Goal: Task Accomplishment & Management: Manage account settings

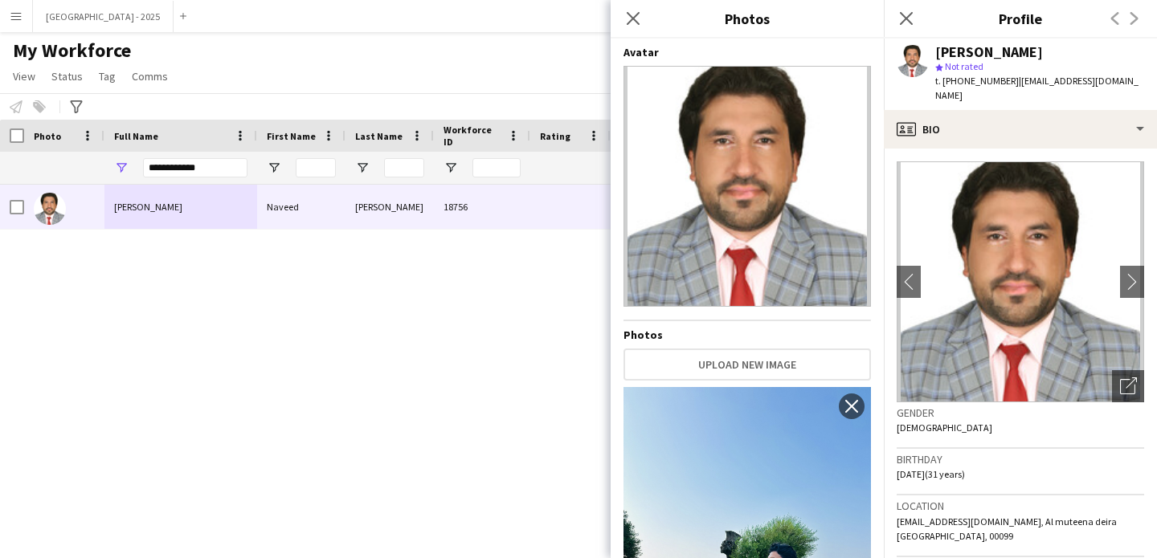
scroll to position [348, 0]
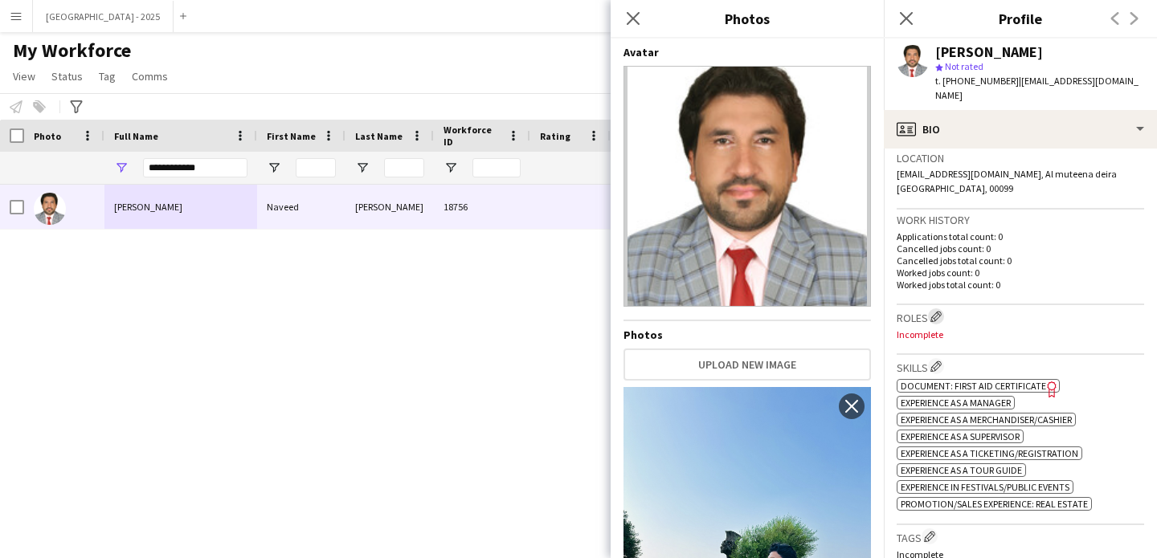
click at [933, 311] on app-icon "Edit crew company roles" at bounding box center [935, 316] width 11 height 11
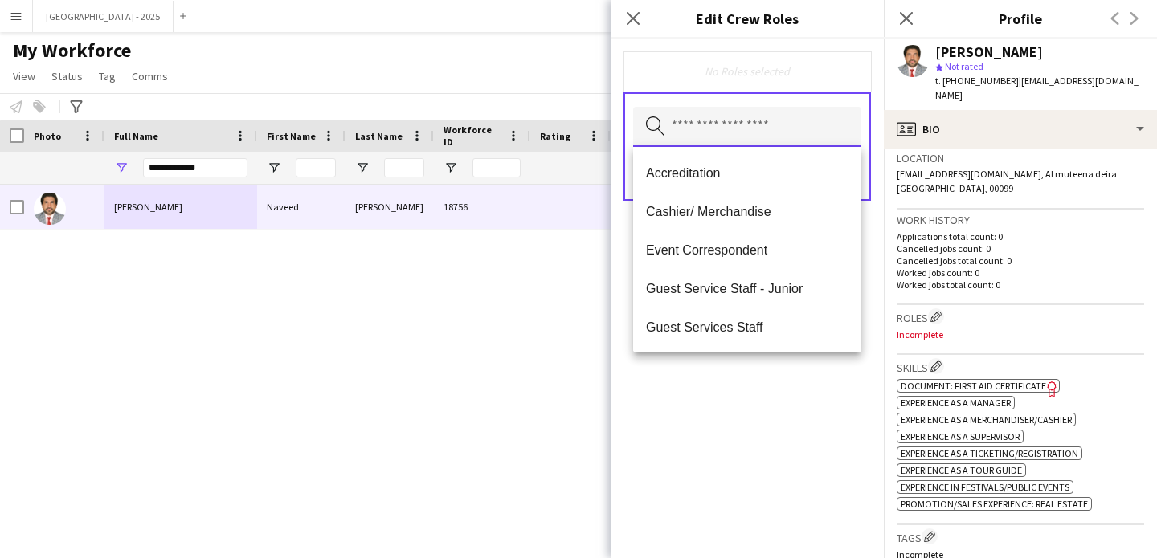
click at [678, 126] on input "text" at bounding box center [747, 127] width 228 height 40
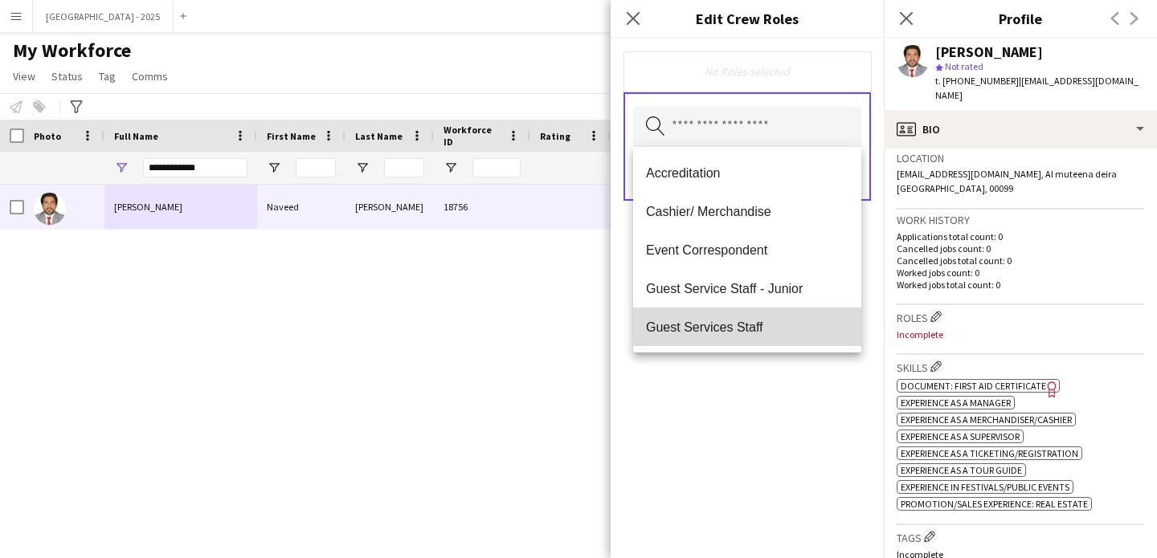
click at [759, 326] on span "Guest Services Staff" at bounding box center [747, 327] width 202 height 15
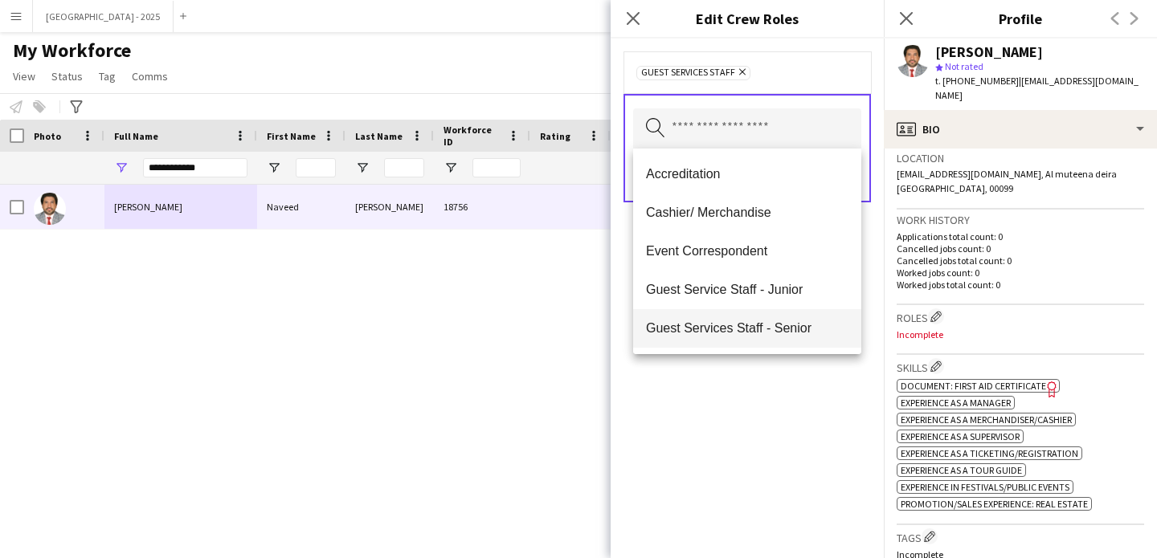
click at [757, 327] on span "Guest Services Staff - Senior" at bounding box center [747, 328] width 202 height 15
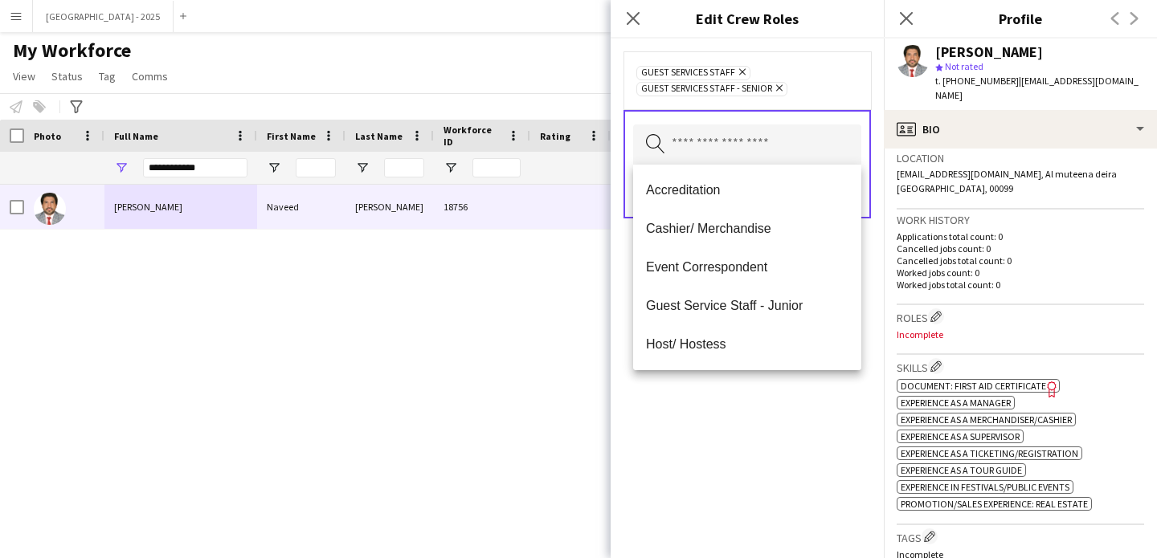
drag, startPoint x: 754, startPoint y: 399, endPoint x: 761, endPoint y: 305, distance: 93.4
click at [751, 374] on div "Guest Services Staff Remove Guest Services Staff - Senior Remove Search by role…" at bounding box center [747, 299] width 273 height 520
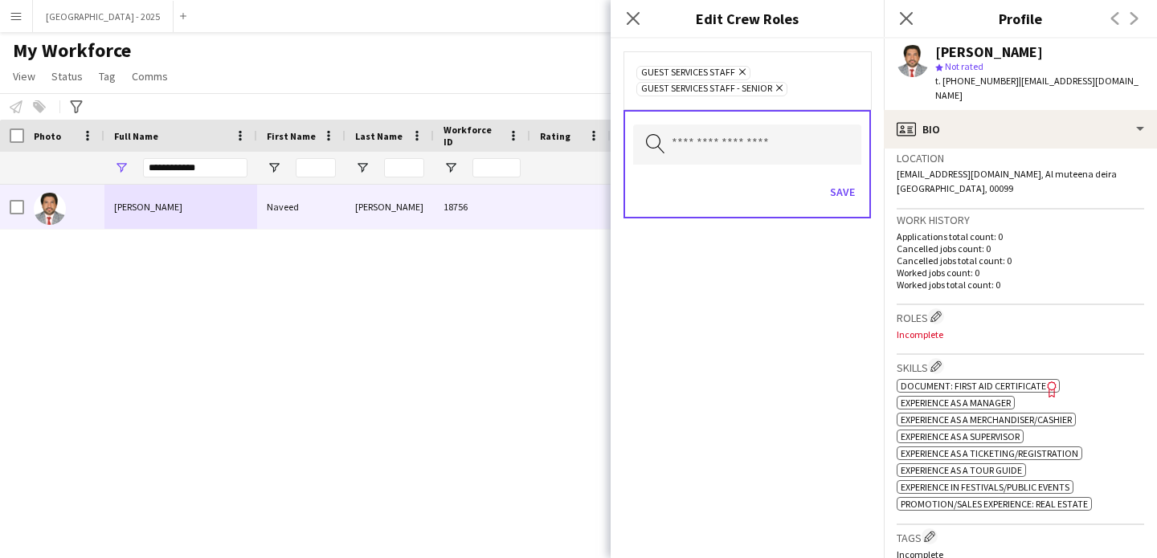
click at [826, 177] on div "Save" at bounding box center [747, 194] width 228 height 46
drag, startPoint x: 831, startPoint y: 185, endPoint x: 860, endPoint y: 210, distance: 38.8
click at [832, 186] on button "Save" at bounding box center [843, 192] width 38 height 26
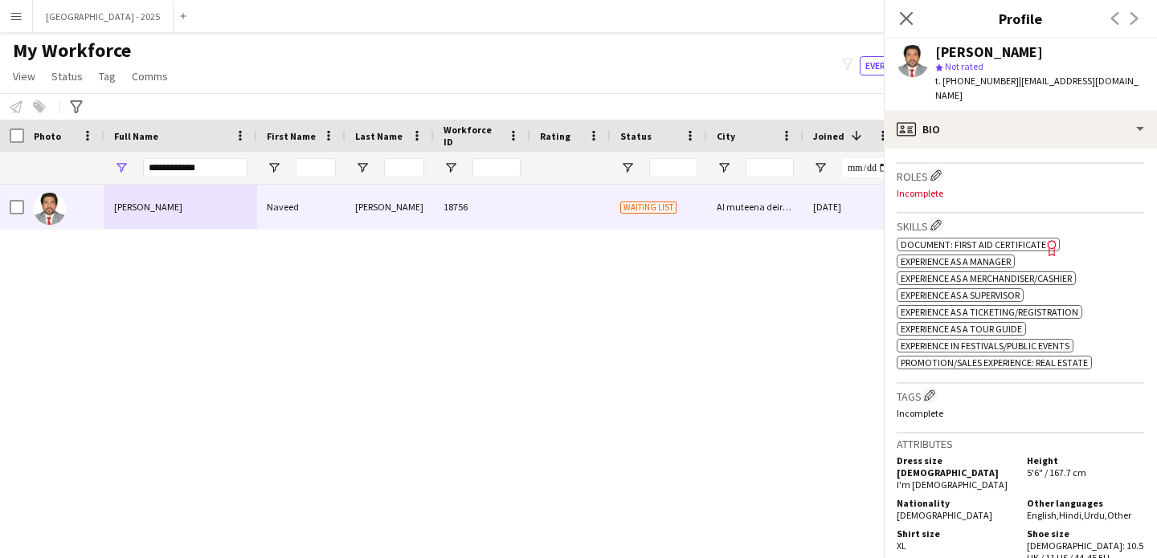
scroll to position [493, 0]
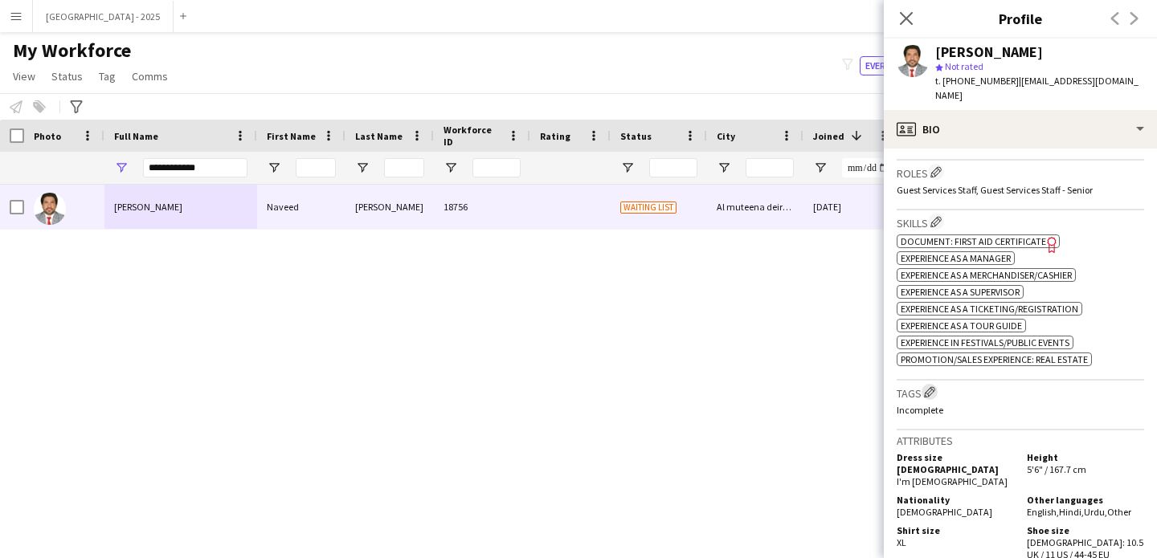
drag, startPoint x: 930, startPoint y: 383, endPoint x: 875, endPoint y: 329, distance: 77.3
click at [930, 386] on app-icon "Edit crew company tags" at bounding box center [929, 391] width 11 height 11
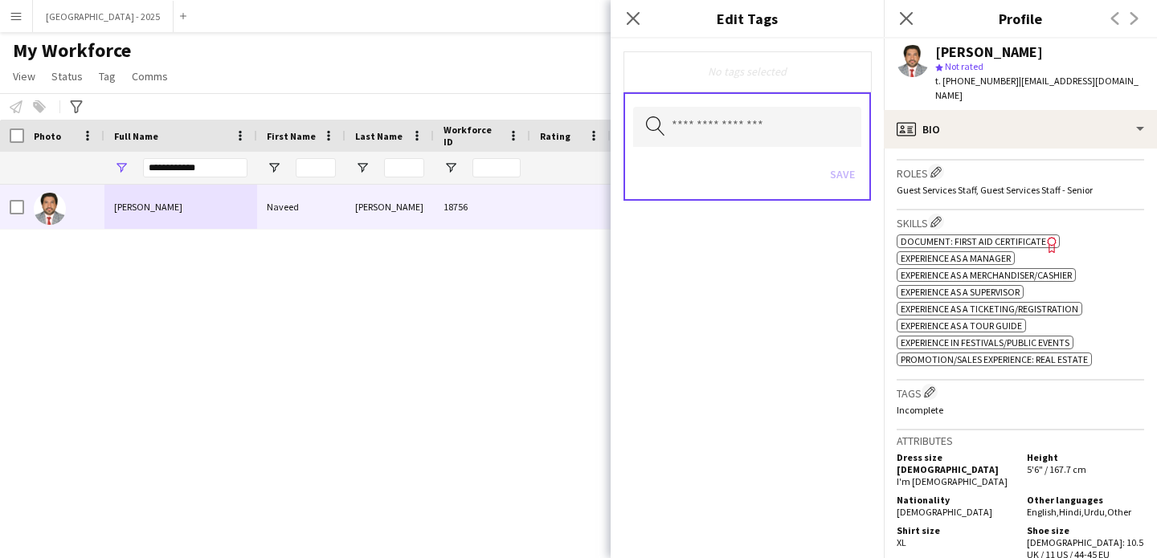
click at [774, 104] on div "Search by tag name Save" at bounding box center [746, 146] width 247 height 108
click at [767, 130] on input "text" at bounding box center [747, 127] width 228 height 40
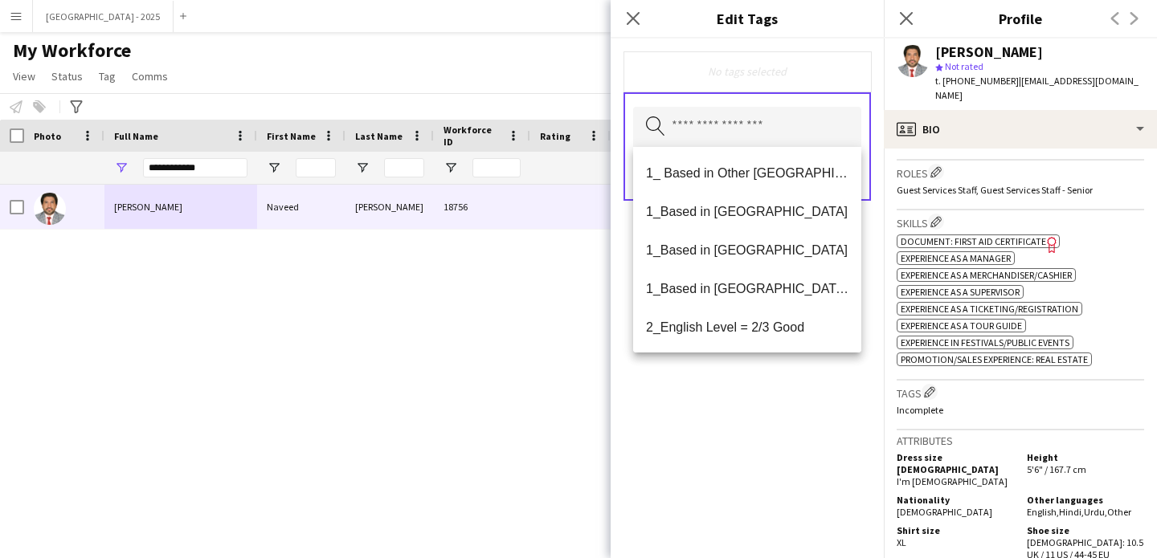
click at [782, 284] on span "1_Based in [GEOGRAPHIC_DATA]/[GEOGRAPHIC_DATA]/Ajman" at bounding box center [747, 288] width 202 height 15
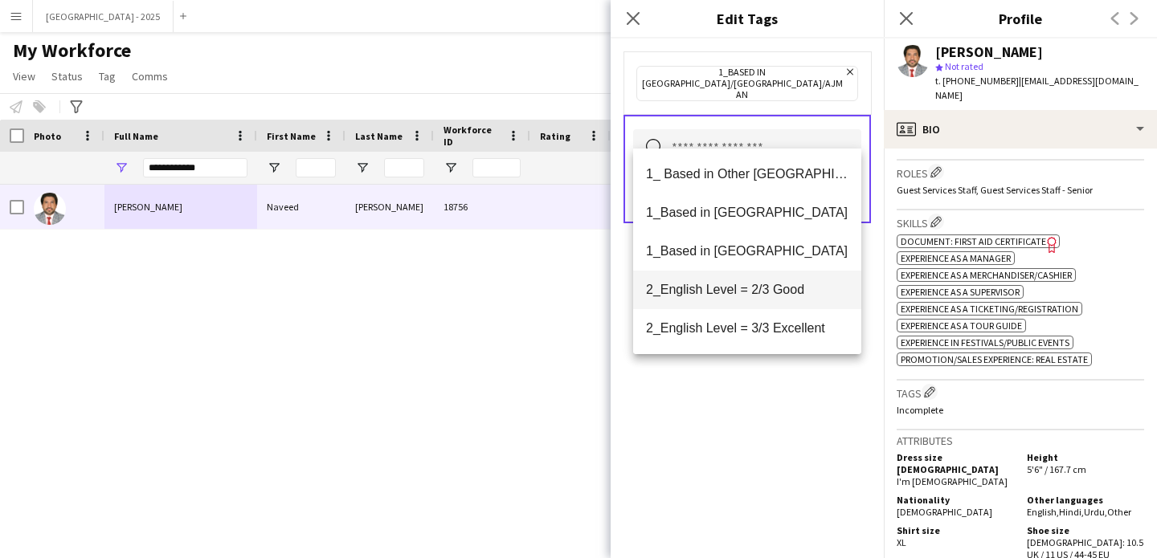
drag, startPoint x: 785, startPoint y: 300, endPoint x: 803, endPoint y: 350, distance: 52.1
click at [785, 300] on mat-option "2_English Level = 2/3 Good" at bounding box center [747, 290] width 228 height 39
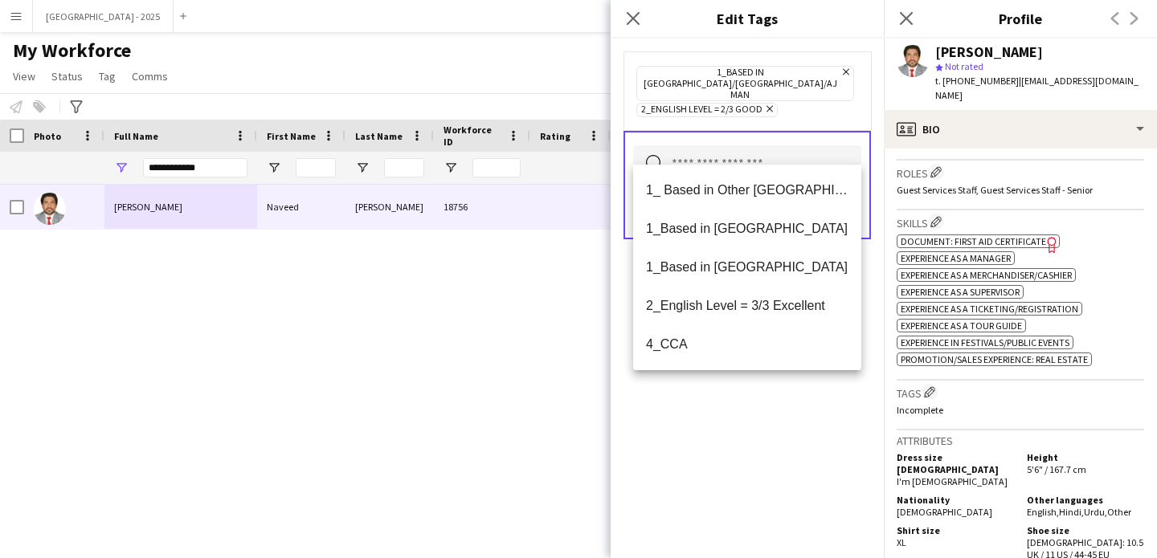
click at [806, 404] on div "1_Based in [GEOGRAPHIC_DATA]/[GEOGRAPHIC_DATA]/Ajman Remove 2_English Level = 2…" at bounding box center [747, 299] width 273 height 520
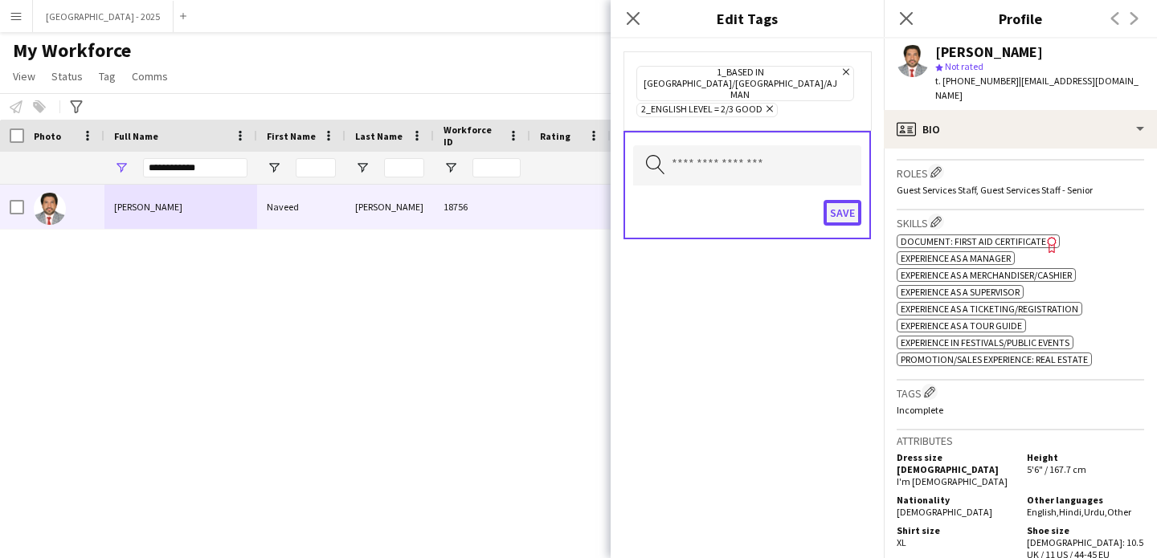
click at [828, 200] on button "Save" at bounding box center [843, 213] width 38 height 26
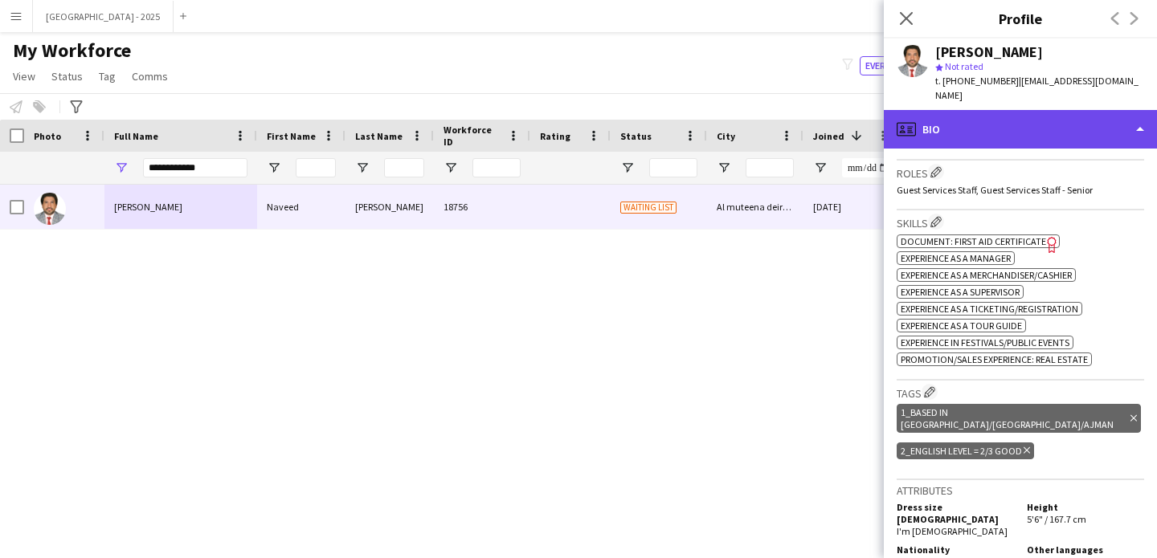
click at [978, 117] on div "profile Bio" at bounding box center [1020, 129] width 273 height 39
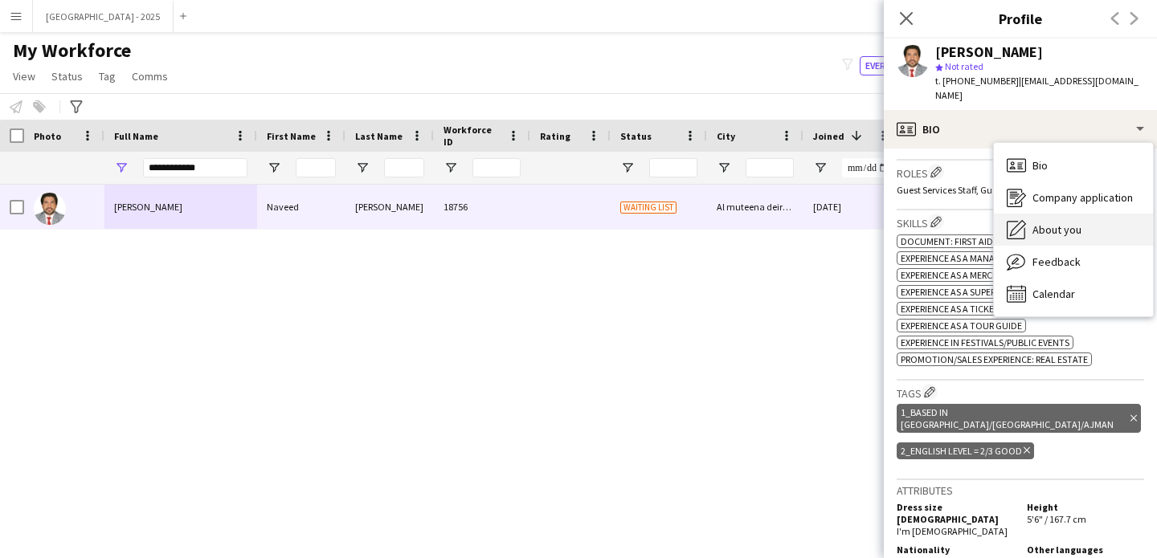
click at [1031, 214] on div "About you About you" at bounding box center [1073, 230] width 159 height 32
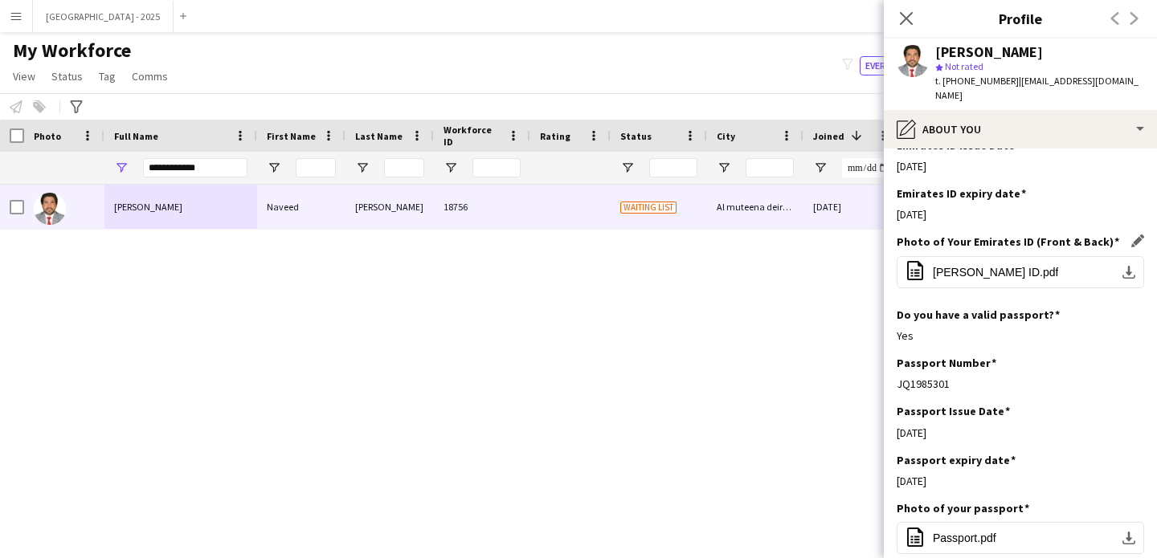
scroll to position [687, 0]
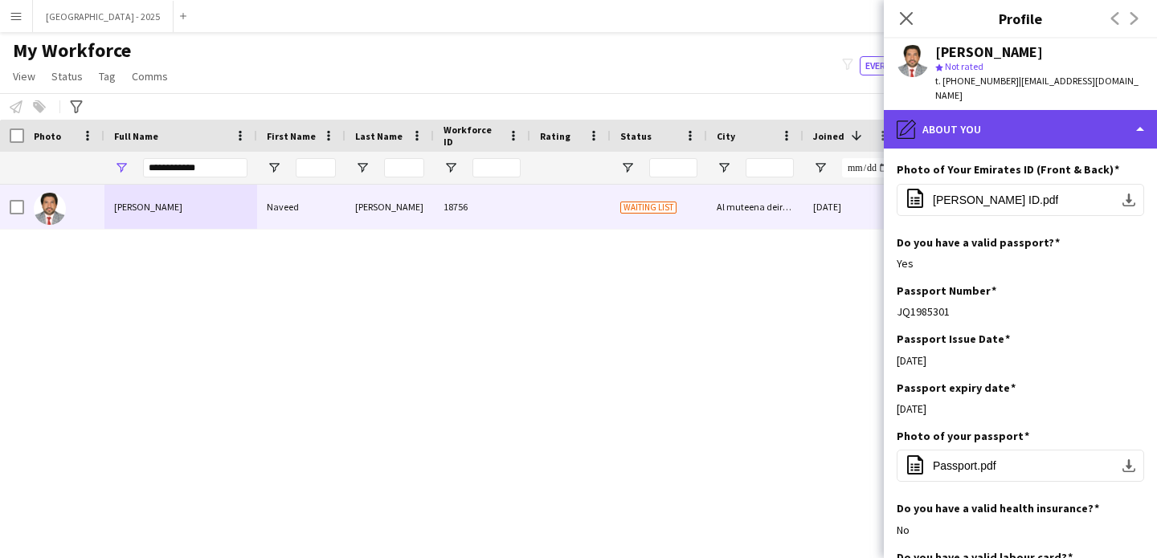
drag, startPoint x: 1006, startPoint y: 115, endPoint x: 1025, endPoint y: 129, distance: 23.6
click at [1007, 115] on div "pencil4 About you" at bounding box center [1020, 129] width 273 height 39
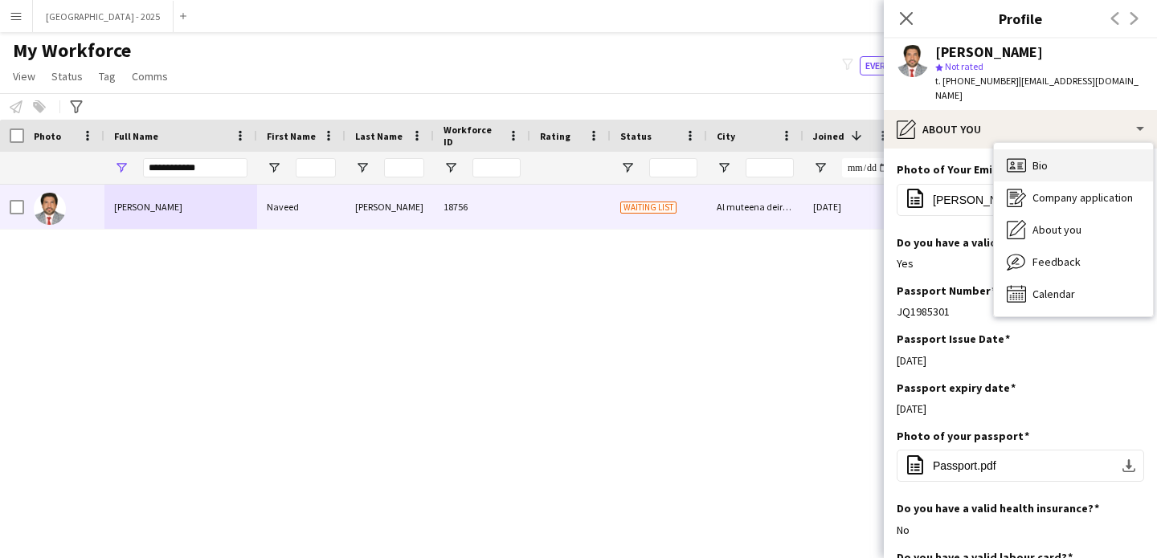
click at [1046, 143] on div "Bio Bio Company application Company application About you About you Feedback Fe…" at bounding box center [1073, 230] width 159 height 174
click at [1049, 149] on div "Bio Bio" at bounding box center [1073, 165] width 159 height 32
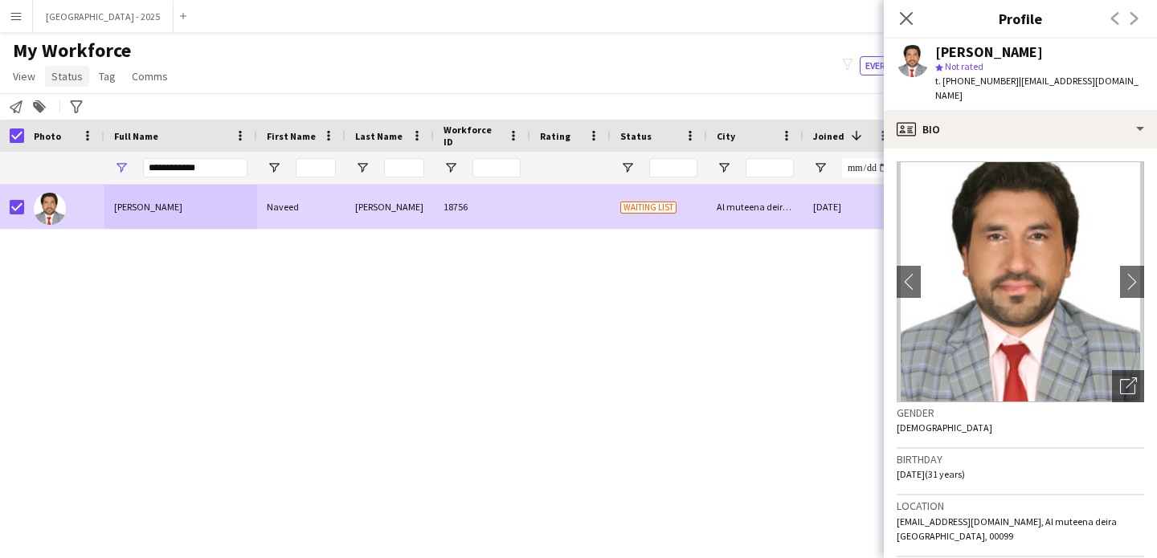
click at [61, 84] on link "Status" at bounding box center [67, 76] width 44 height 21
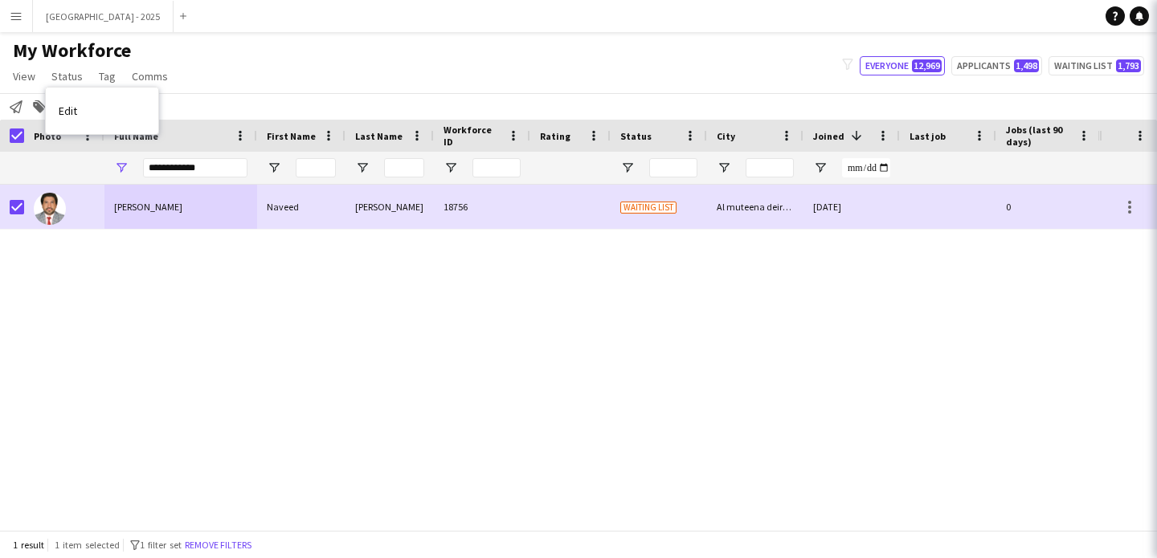
click at [88, 94] on link "Edit" at bounding box center [102, 111] width 112 height 34
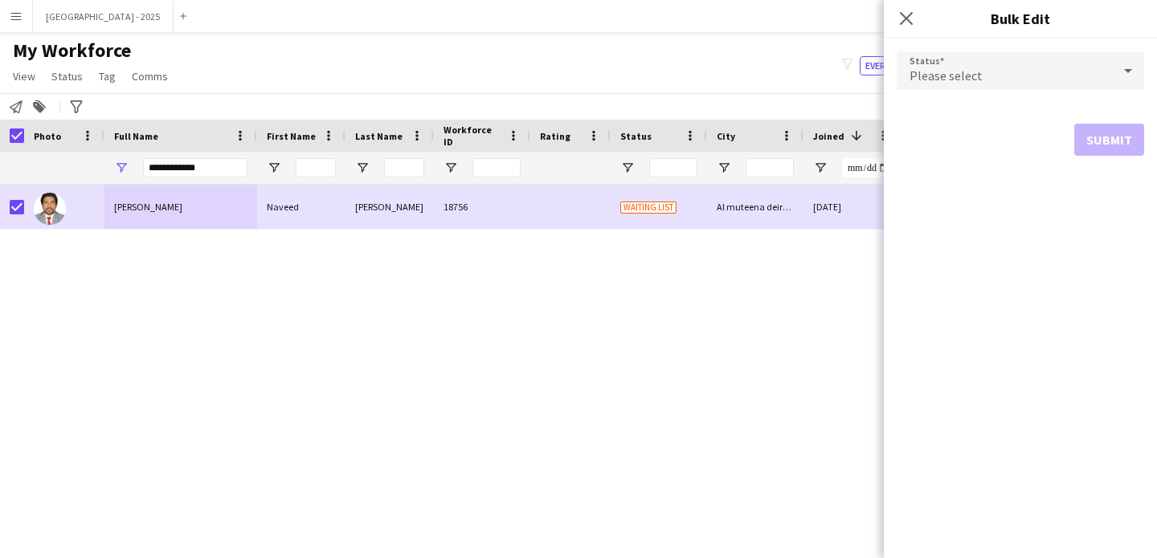
click at [954, 80] on span "Please select" at bounding box center [946, 75] width 73 height 16
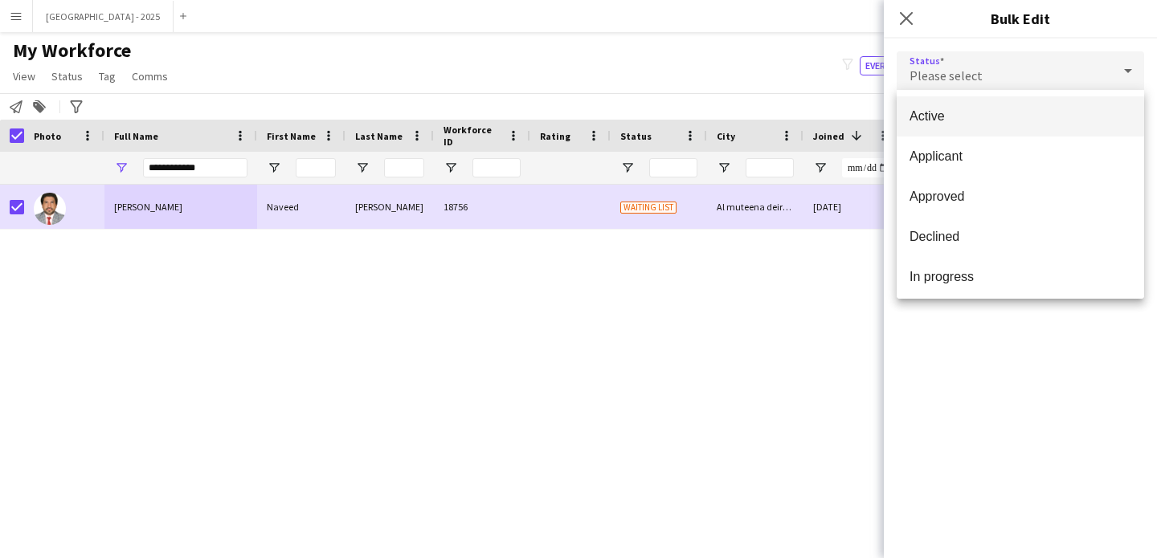
click at [945, 119] on span "Active" at bounding box center [1021, 115] width 222 height 15
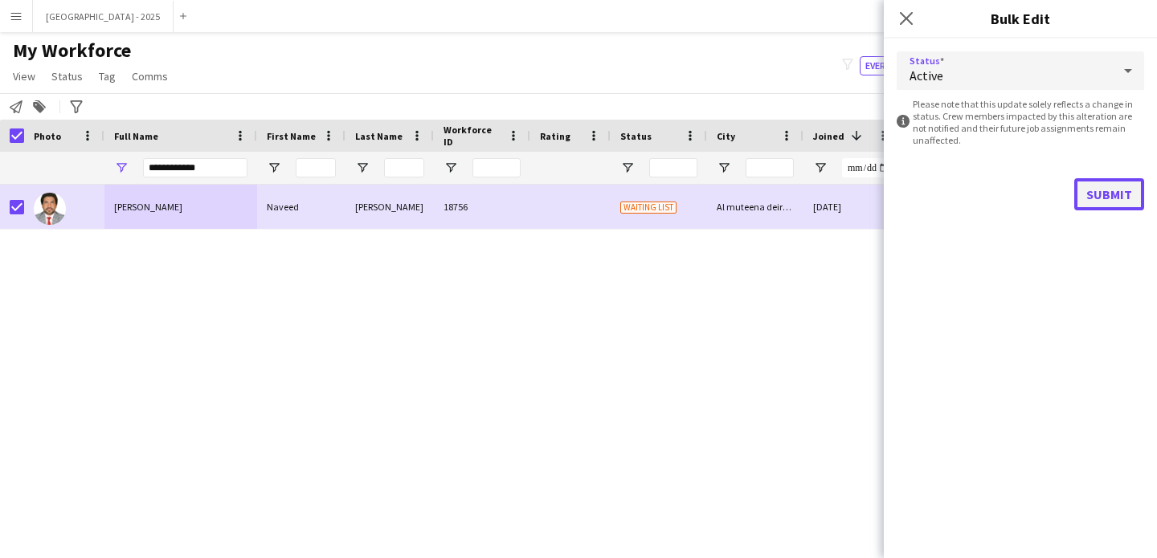
click at [1106, 189] on button "Submit" at bounding box center [1109, 194] width 70 height 32
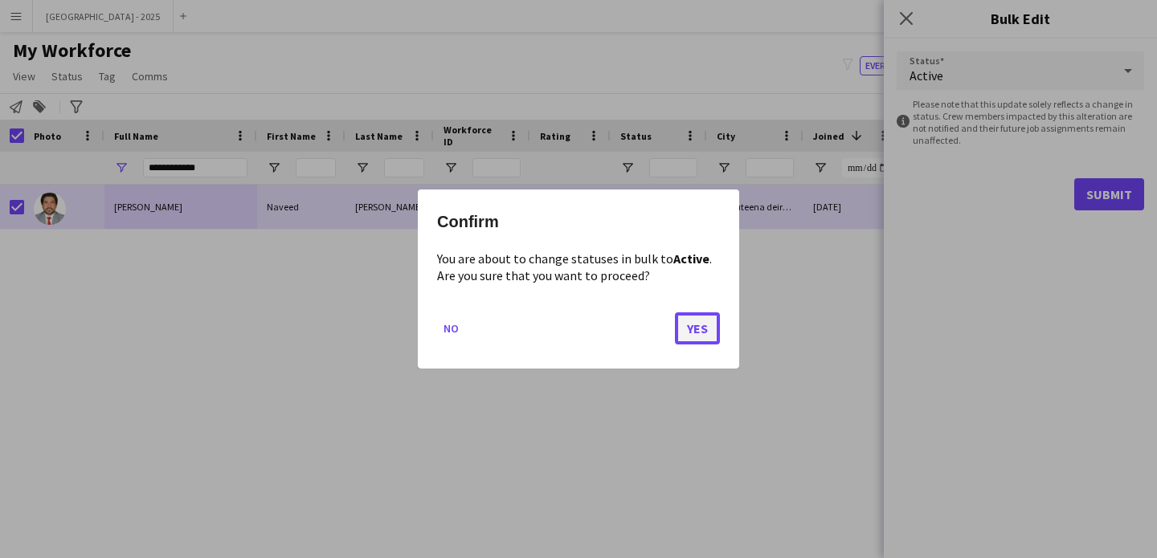
click at [702, 319] on button "Yes" at bounding box center [697, 329] width 45 height 32
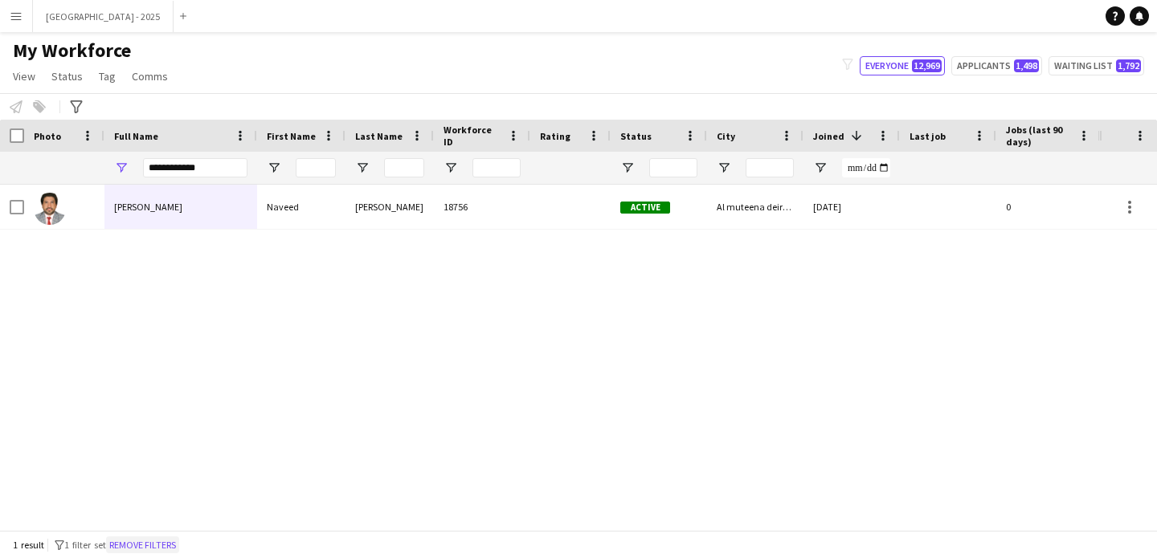
click at [172, 550] on button "Remove filters" at bounding box center [142, 546] width 73 height 18
